Goal: Task Accomplishment & Management: Use online tool/utility

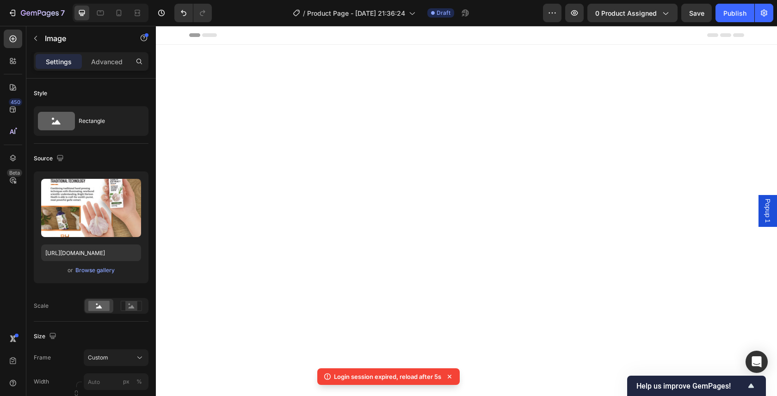
scroll to position [1025, 0]
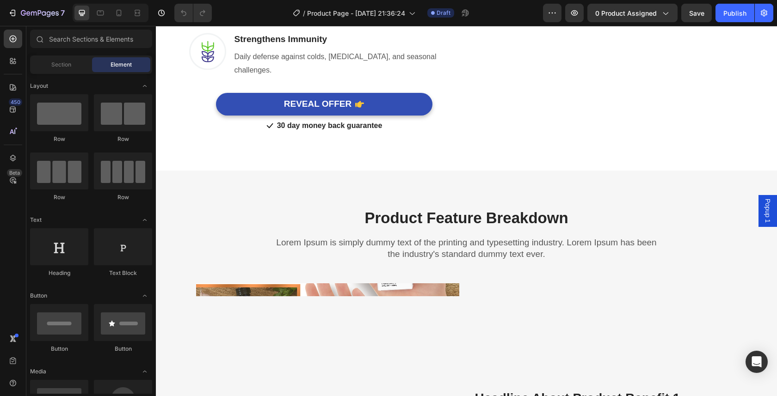
scroll to position [857, 0]
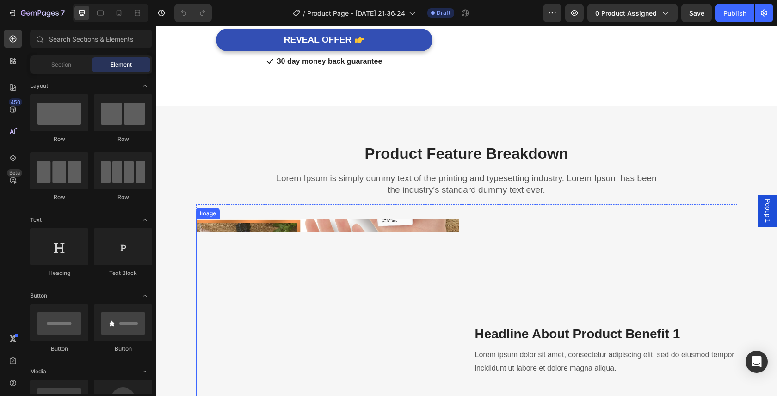
click at [352, 232] on img at bounding box center [327, 225] width 263 height 13
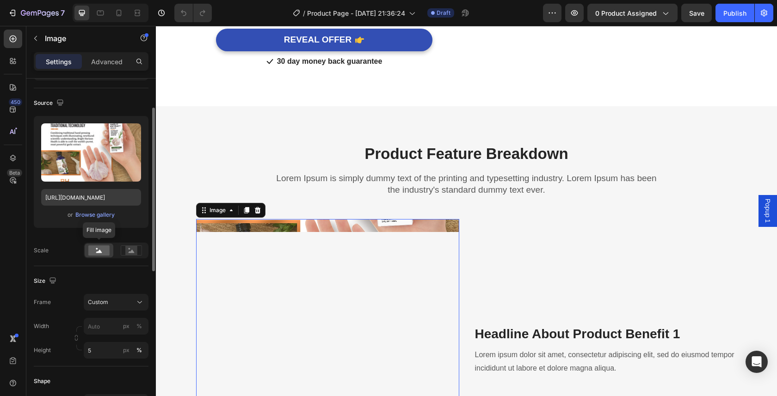
scroll to position [103, 0]
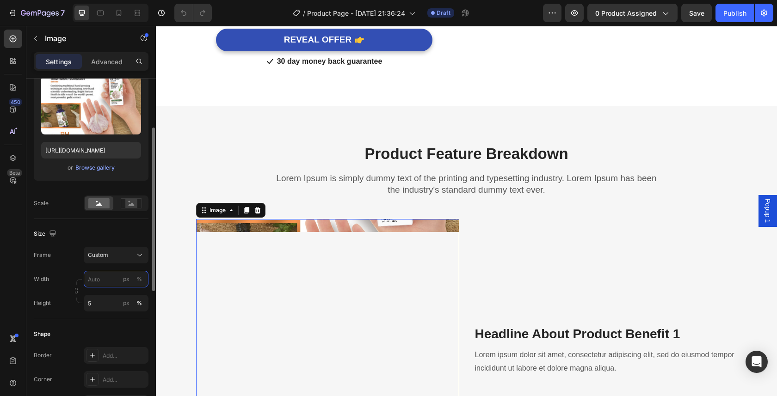
click at [96, 280] on input "px %" at bounding box center [116, 279] width 65 height 17
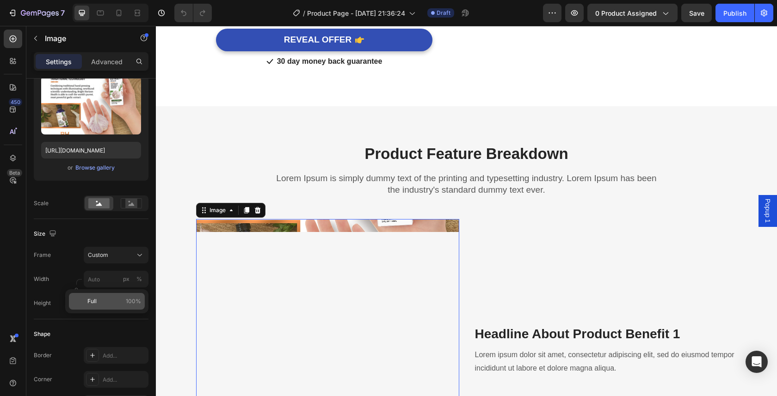
click at [95, 303] on span "Full" at bounding box center [91, 301] width 9 height 8
type input "100"
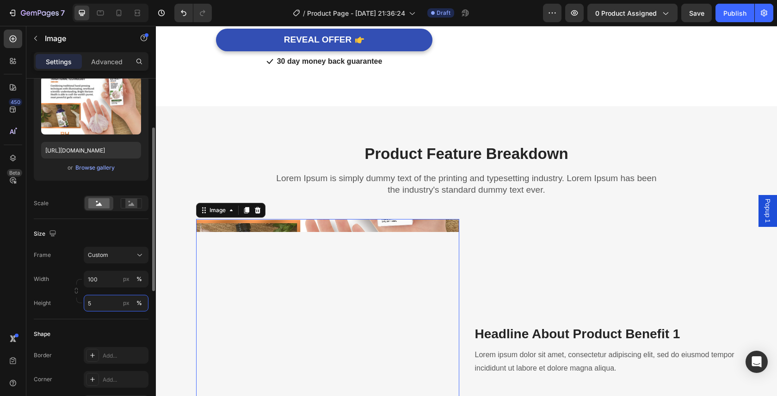
click at [114, 304] on input "5" at bounding box center [116, 303] width 65 height 17
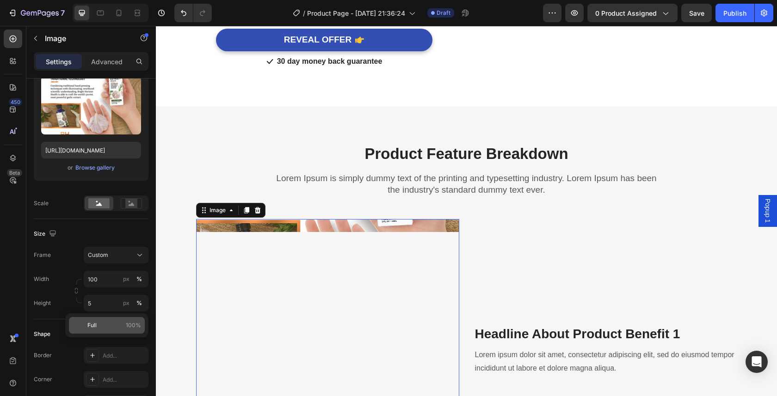
click at [97, 318] on div "Full 100%" at bounding box center [107, 325] width 76 height 17
type input "100"
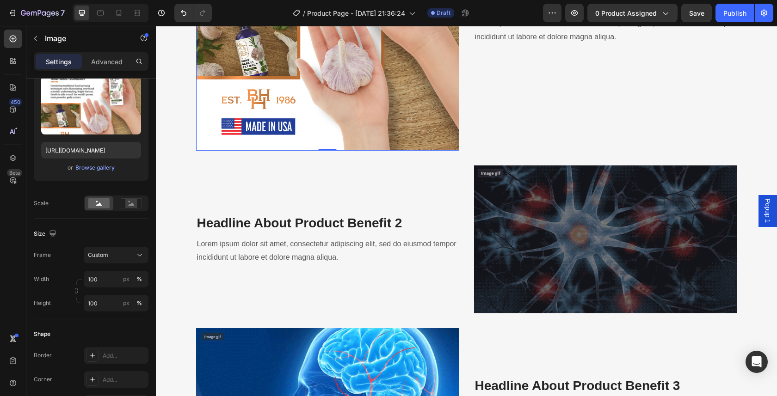
scroll to position [1233, 0]
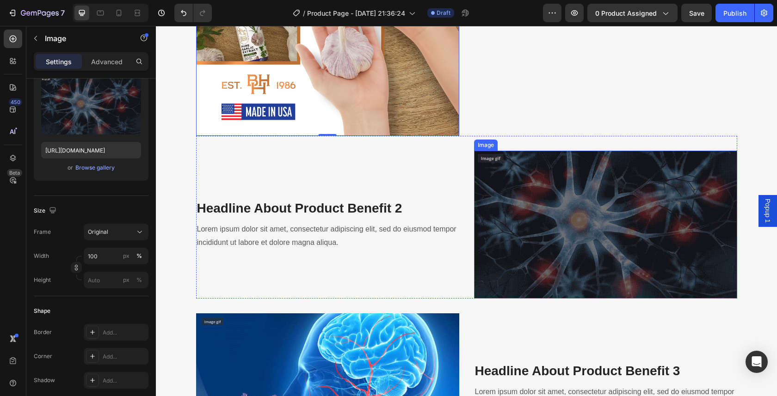
click at [614, 265] on img at bounding box center [605, 225] width 263 height 148
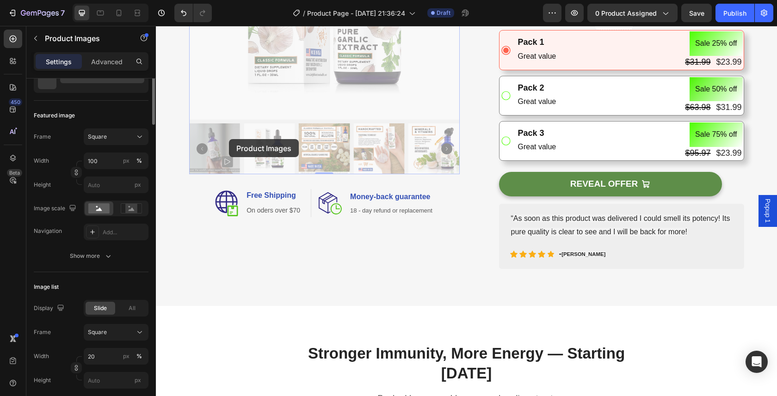
scroll to position [0, 0]
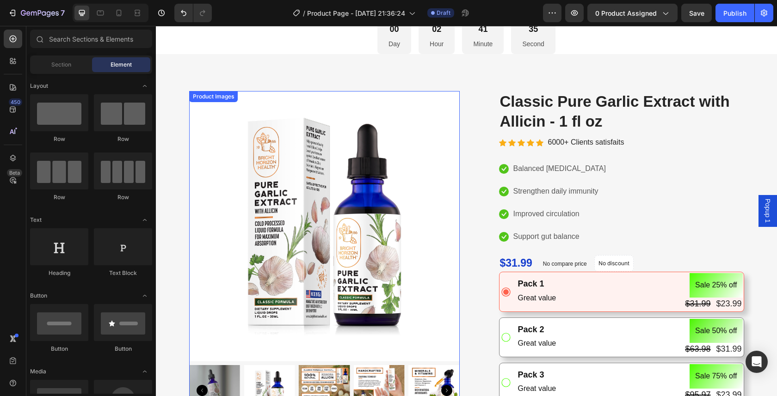
scroll to position [111, 0]
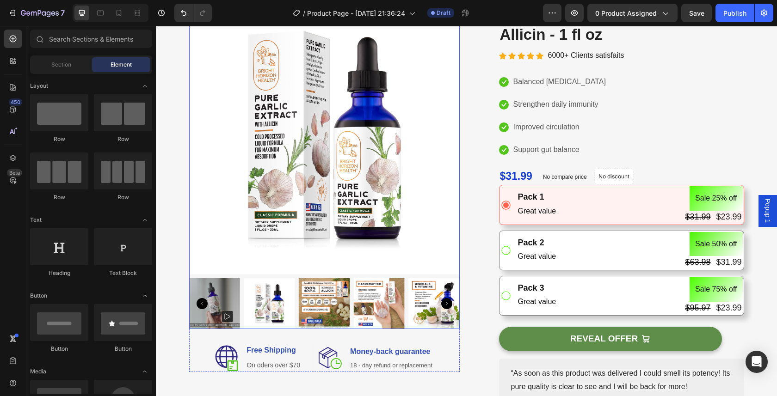
click at [275, 307] on img at bounding box center [269, 303] width 51 height 51
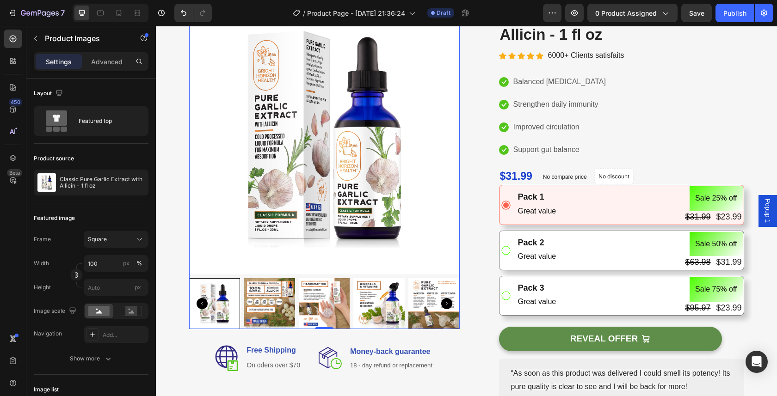
click at [275, 299] on img at bounding box center [269, 303] width 51 height 51
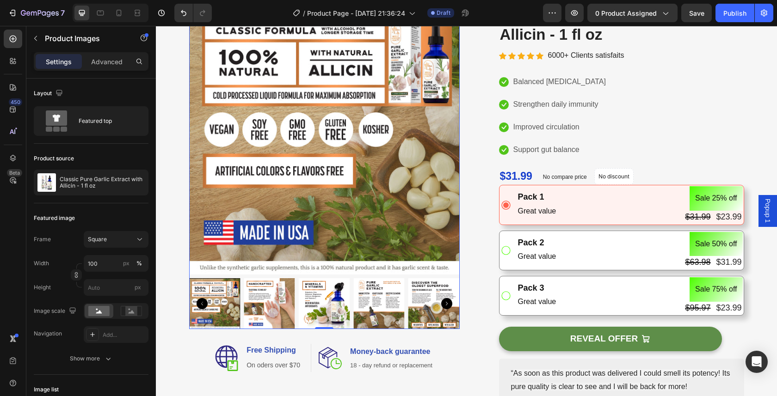
click at [275, 299] on img at bounding box center [269, 303] width 51 height 51
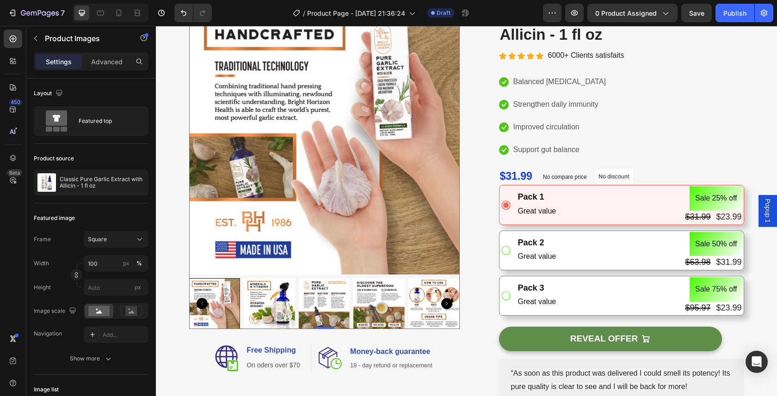
click at [275, 299] on img at bounding box center [269, 303] width 51 height 51
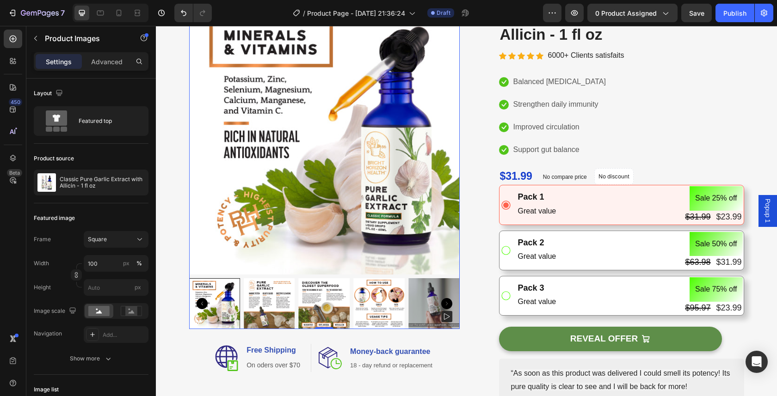
click at [275, 299] on img at bounding box center [269, 303] width 51 height 51
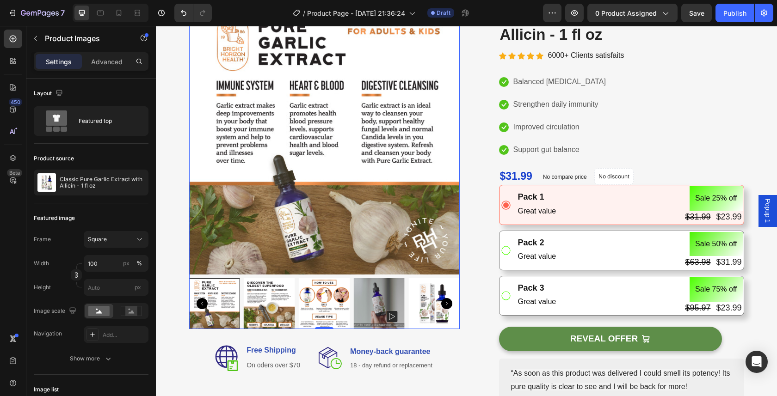
click at [278, 297] on img at bounding box center [269, 303] width 51 height 51
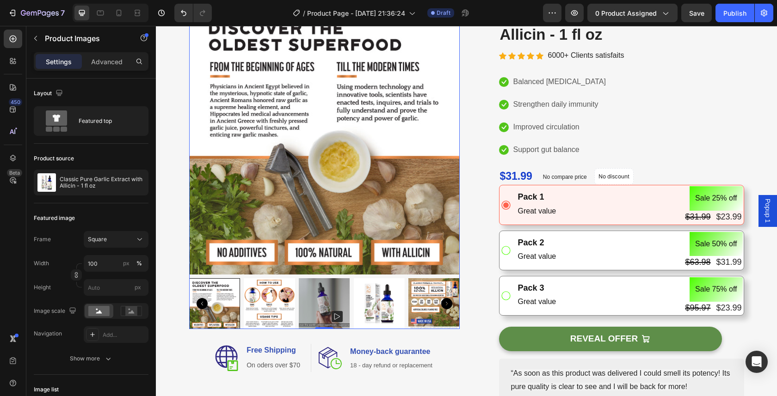
click at [278, 297] on img at bounding box center [269, 303] width 51 height 51
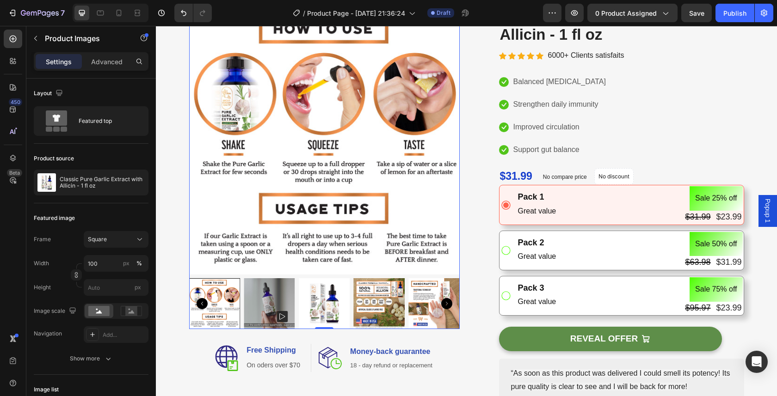
click at [256, 301] on img at bounding box center [269, 303] width 51 height 51
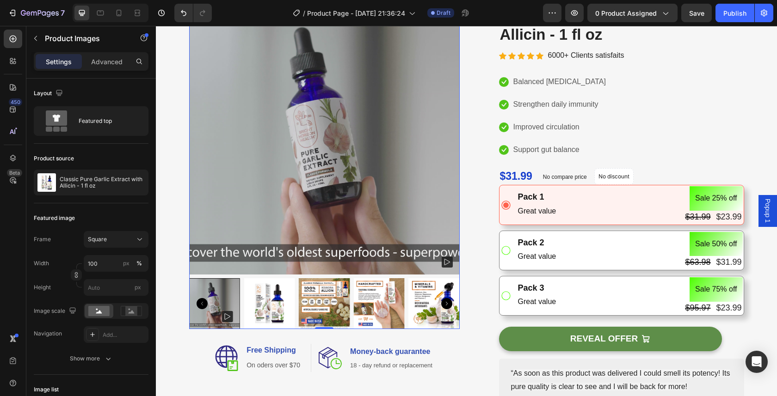
click at [275, 305] on img at bounding box center [269, 303] width 51 height 51
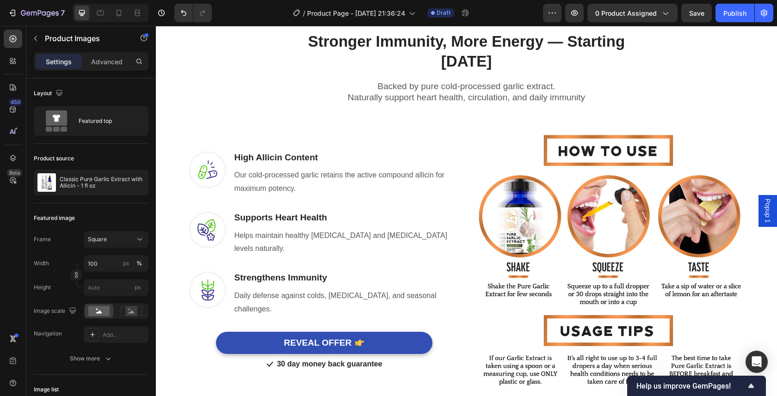
scroll to position [635, 0]
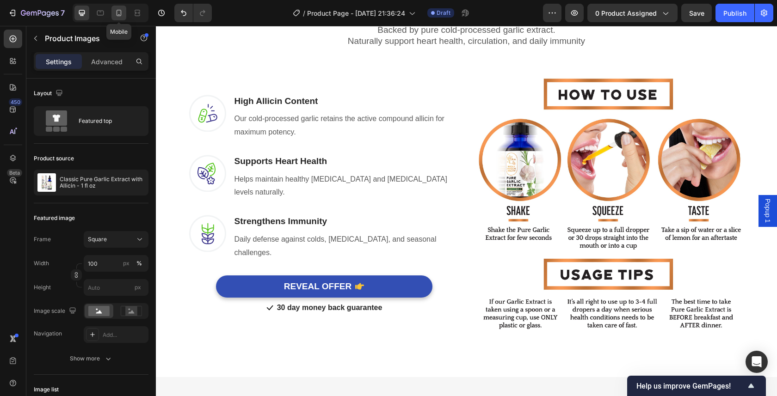
click at [118, 16] on icon at bounding box center [119, 13] width 5 height 6
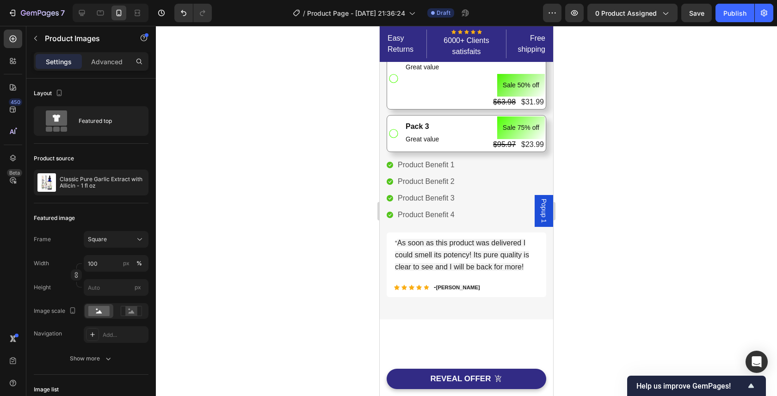
scroll to position [228, 0]
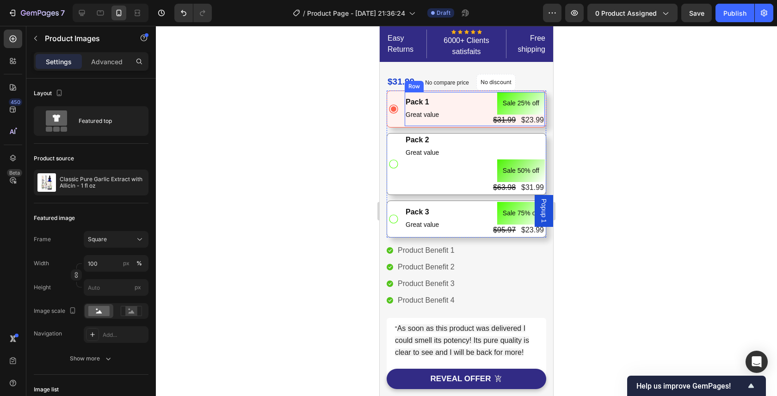
click at [450, 126] on div "Pack 1 Text Block Great value Text Block Sale 25% off Product Badge $31.99 Prod…" at bounding box center [475, 109] width 140 height 34
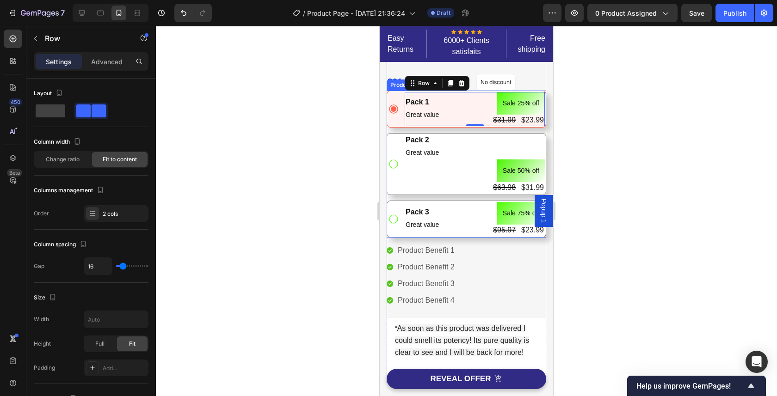
click at [393, 170] on icon at bounding box center [393, 164] width 11 height 11
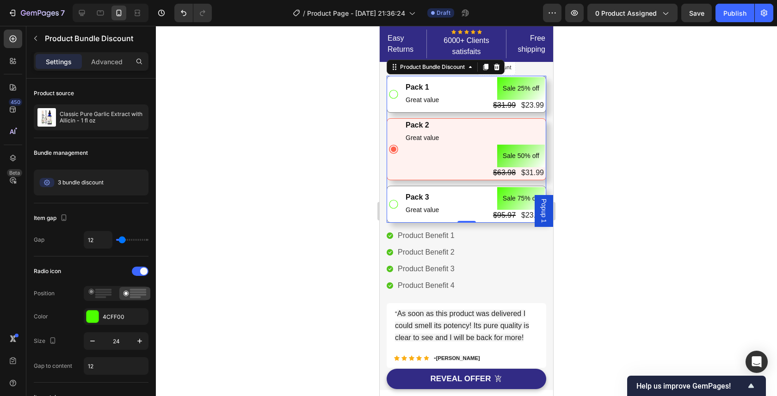
scroll to position [243, 0]
click at [84, 12] on icon at bounding box center [81, 12] width 9 height 9
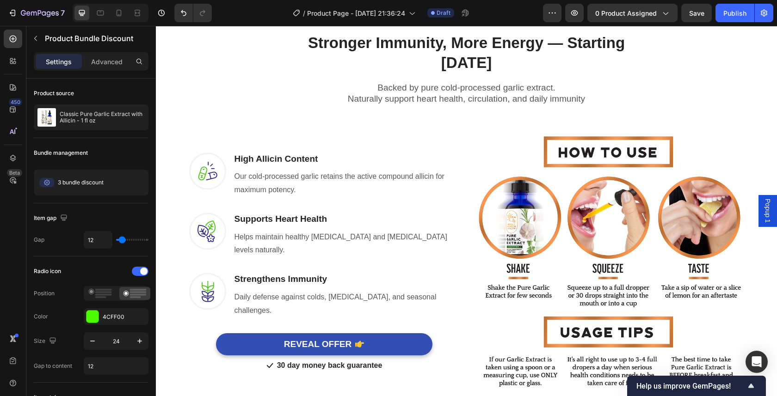
scroll to position [641, 0]
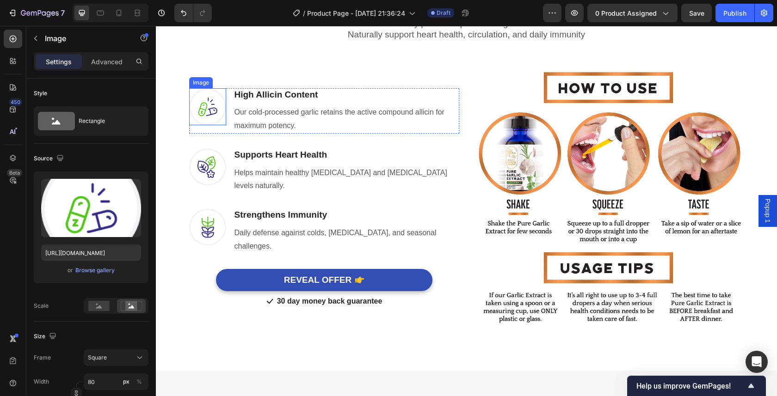
click at [197, 90] on img at bounding box center [207, 106] width 37 height 37
click at [204, 88] on img at bounding box center [207, 106] width 37 height 37
click at [206, 88] on img at bounding box center [207, 106] width 37 height 37
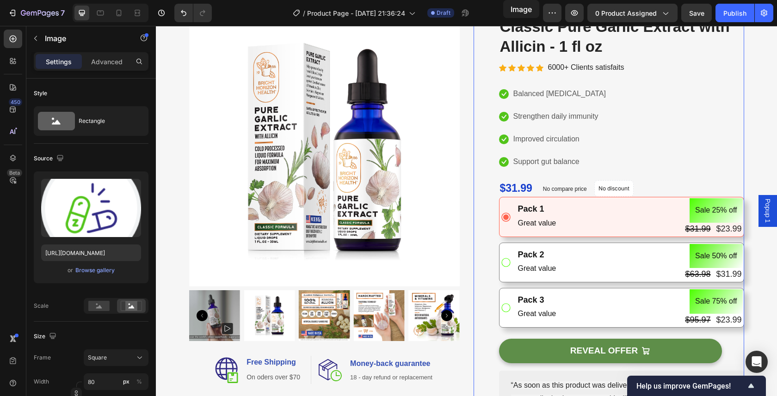
scroll to position [0, 0]
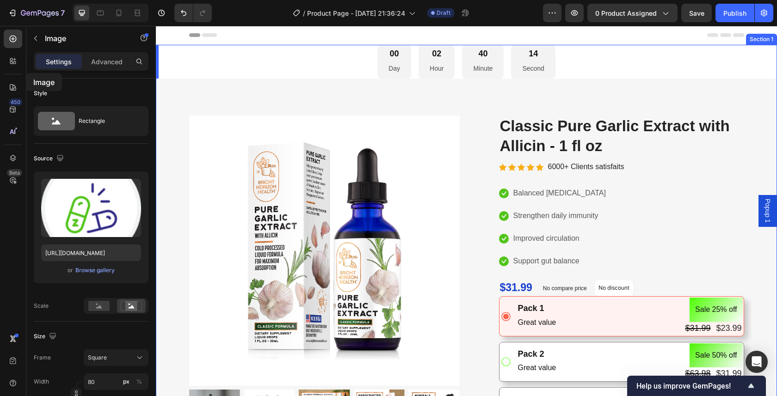
drag, startPoint x: 199, startPoint y: 89, endPoint x: 26, endPoint y: 73, distance: 173.7
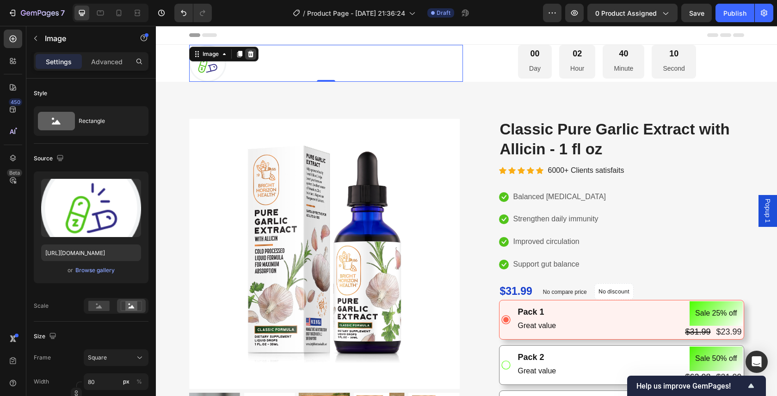
click at [247, 53] on icon at bounding box center [250, 54] width 6 height 6
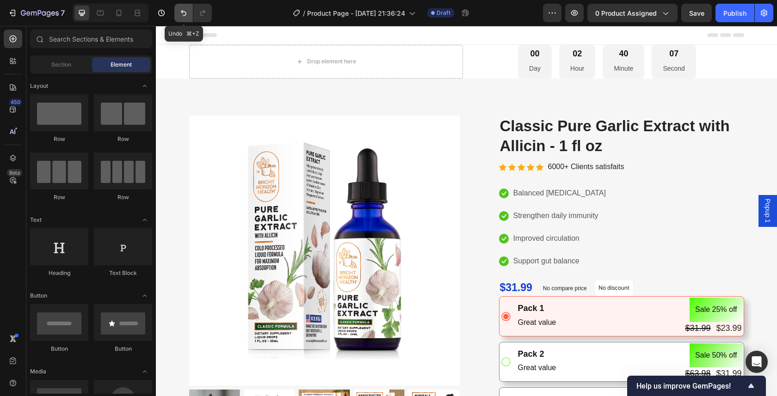
click at [187, 12] on icon "Undo/Redo" at bounding box center [183, 12] width 9 height 9
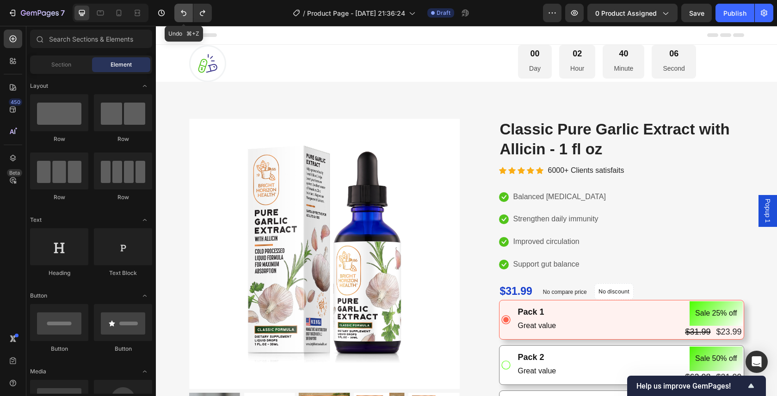
click at [187, 12] on icon "Undo/Redo" at bounding box center [183, 12] width 9 height 9
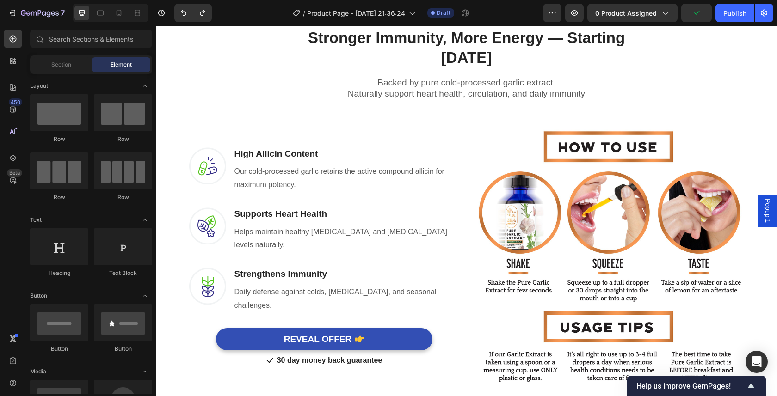
scroll to position [583, 0]
click at [196, 154] on img at bounding box center [207, 165] width 37 height 37
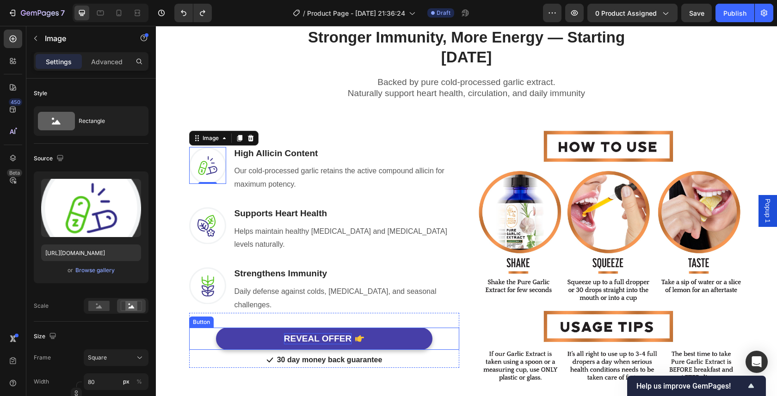
click at [333, 333] on div "REVEAL OFFER" at bounding box center [318, 339] width 68 height 12
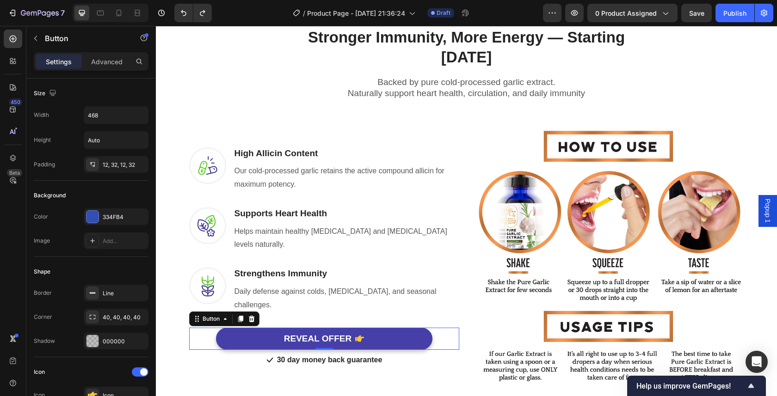
click at [372, 328] on button "REVEAL OFFER" at bounding box center [324, 339] width 216 height 23
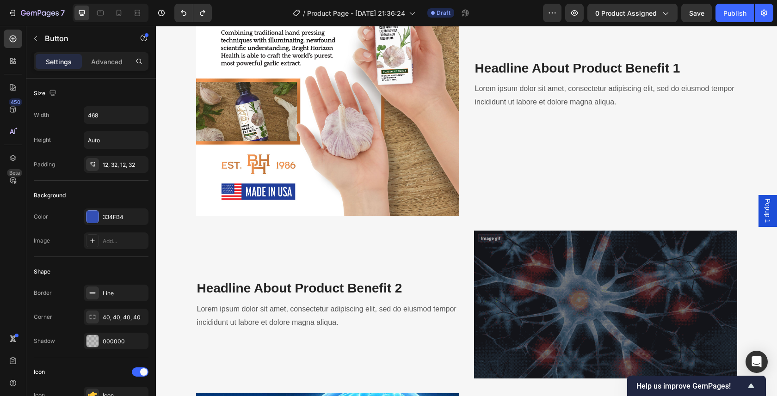
scroll to position [1339, 0]
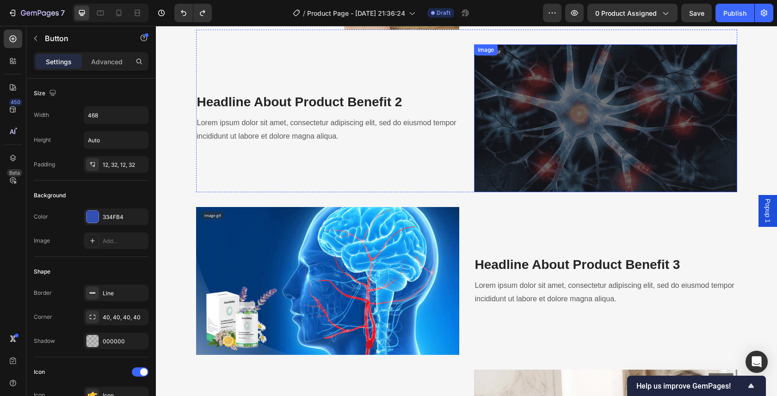
click at [563, 141] on img at bounding box center [605, 118] width 263 height 148
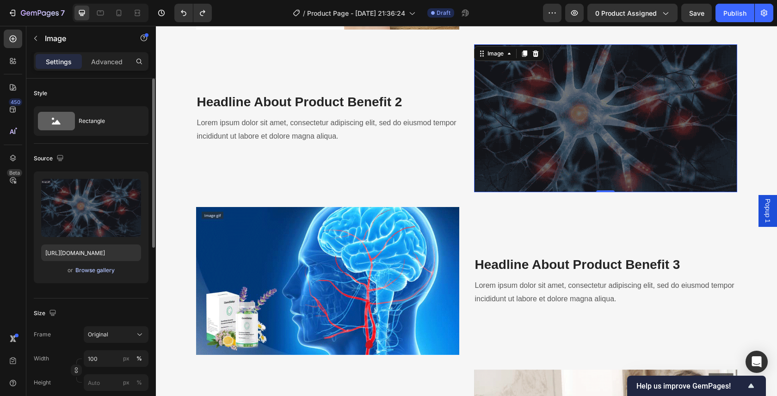
click at [87, 270] on div "Browse gallery" at bounding box center [94, 270] width 39 height 8
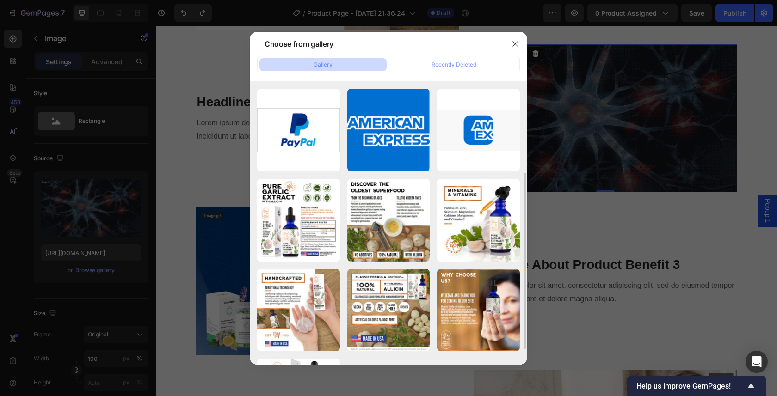
scroll to position [112, 0]
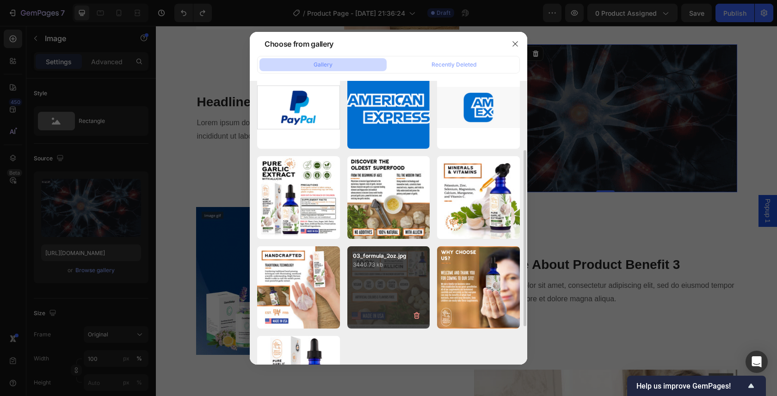
click at [386, 279] on div "03_formula_2oz.jpg 3440.73 kb" at bounding box center [388, 288] width 83 height 83
type input "[URL][DOMAIN_NAME]"
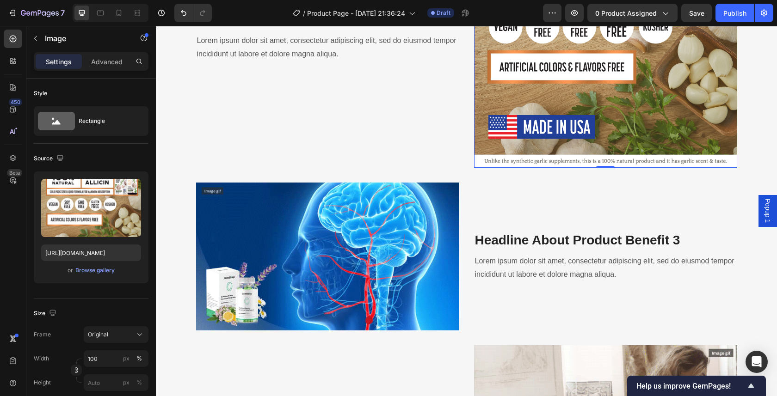
scroll to position [1542, 0]
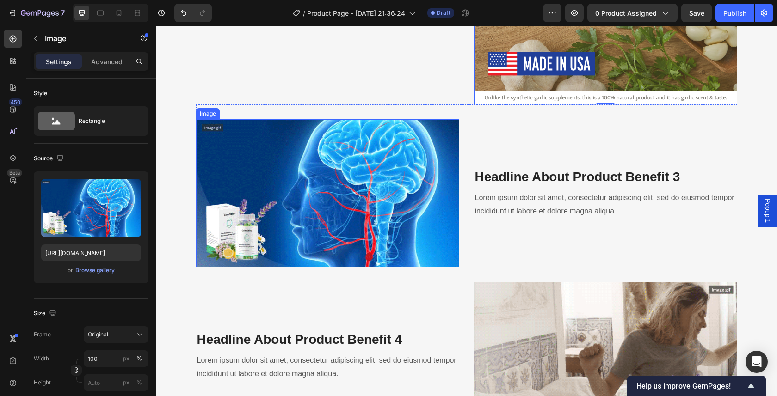
click at [378, 208] on img at bounding box center [327, 193] width 263 height 148
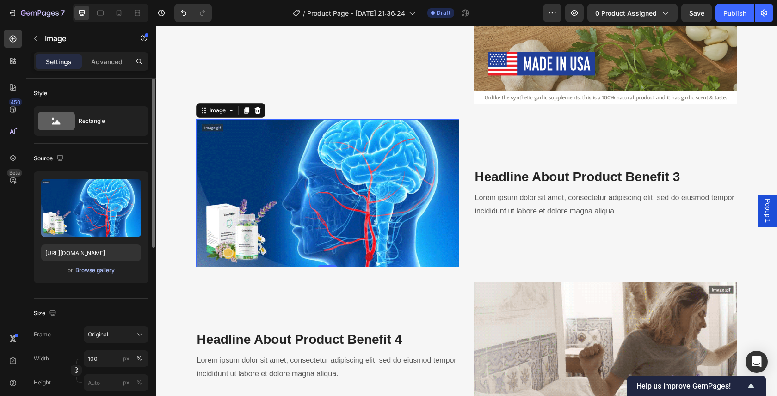
click at [99, 271] on div "Browse gallery" at bounding box center [94, 270] width 39 height 8
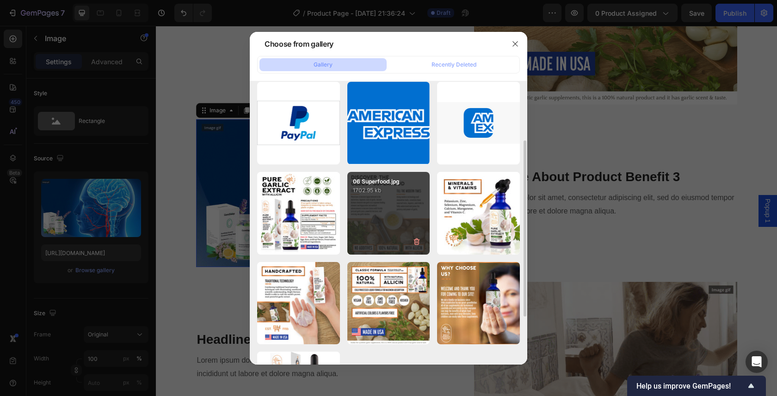
scroll to position [98, 0]
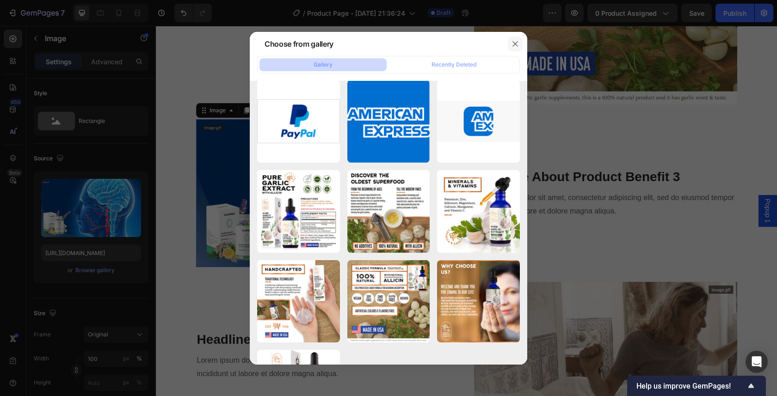
click at [513, 43] on icon "button" at bounding box center [515, 43] width 7 height 7
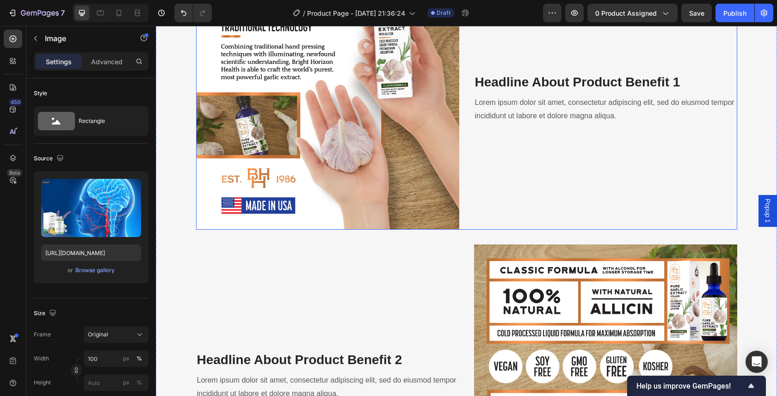
scroll to position [1163, 0]
